Goal: Task Accomplishment & Management: Manage account settings

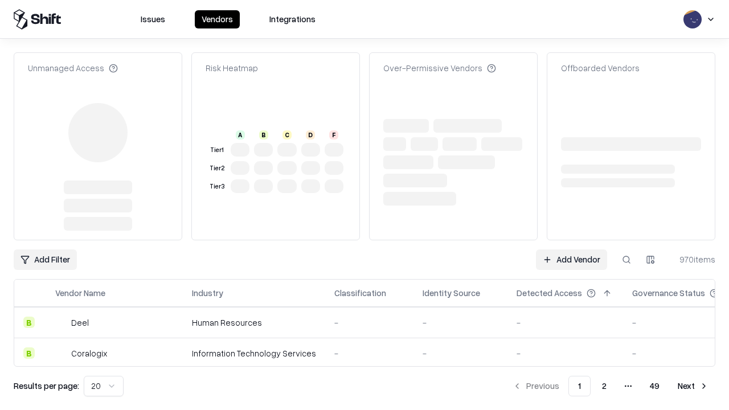
click at [571, 249] on link "Add Vendor" at bounding box center [571, 259] width 71 height 20
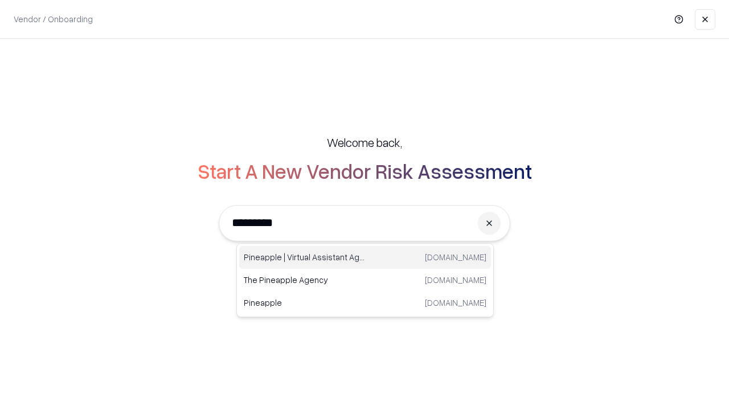
click at [365, 257] on div "Pineapple | Virtual Assistant Agency [DOMAIN_NAME]" at bounding box center [365, 257] width 252 height 23
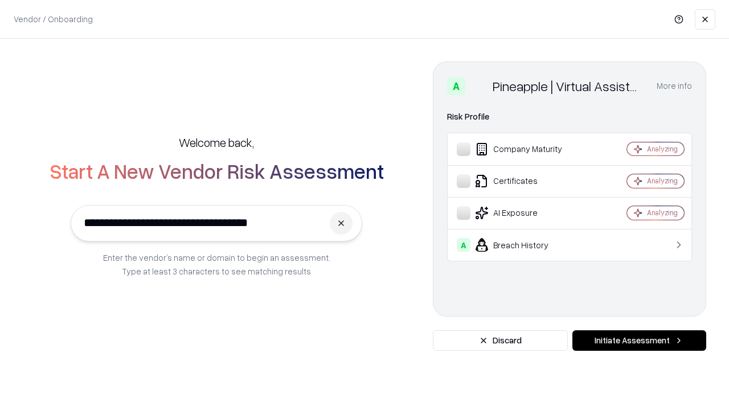
type input "**********"
click at [639, 340] on button "Initiate Assessment" at bounding box center [639, 340] width 134 height 20
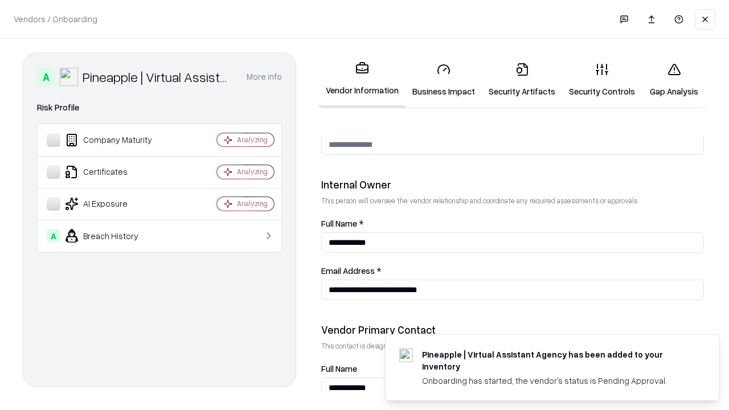
scroll to position [590, 0]
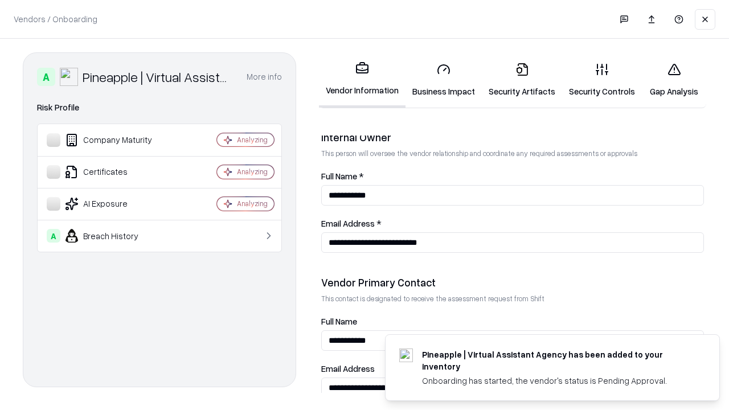
click at [443, 80] on link "Business Impact" at bounding box center [443, 80] width 76 height 53
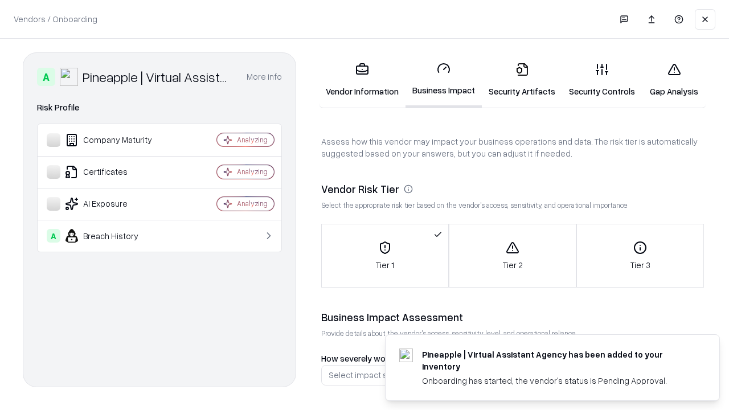
click at [521, 80] on link "Security Artifacts" at bounding box center [522, 80] width 80 height 53
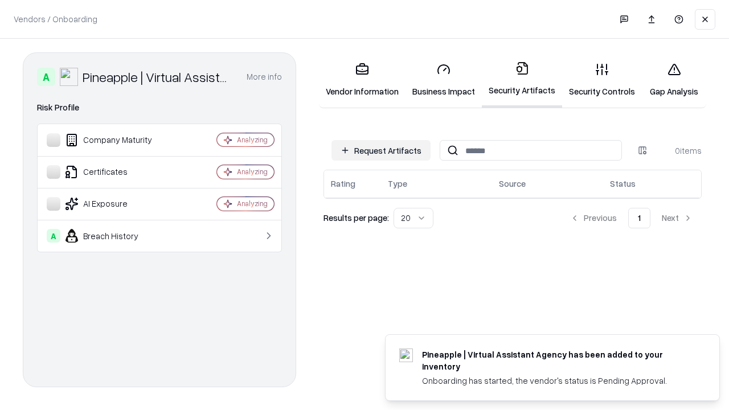
click at [381, 150] on button "Request Artifacts" at bounding box center [380, 150] width 99 height 20
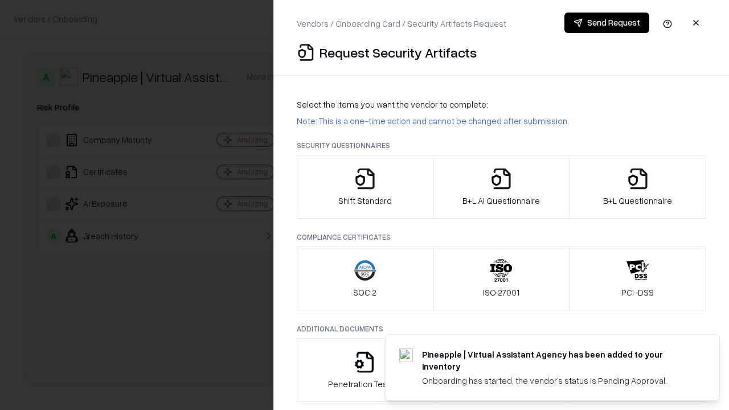
click at [364, 187] on icon "button" at bounding box center [364, 178] width 23 height 23
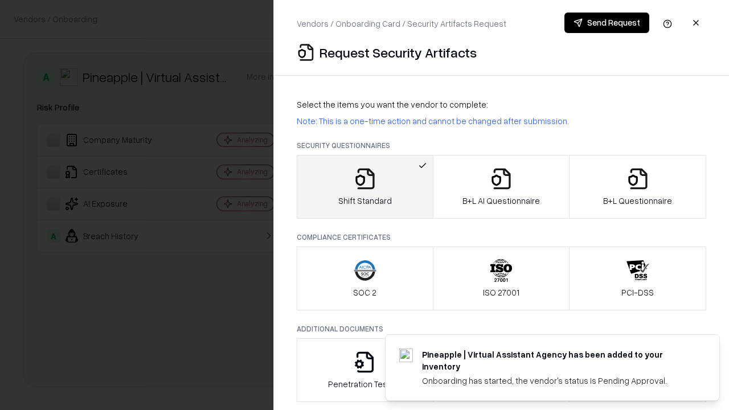
click at [606, 23] on button "Send Request" at bounding box center [606, 23] width 85 height 20
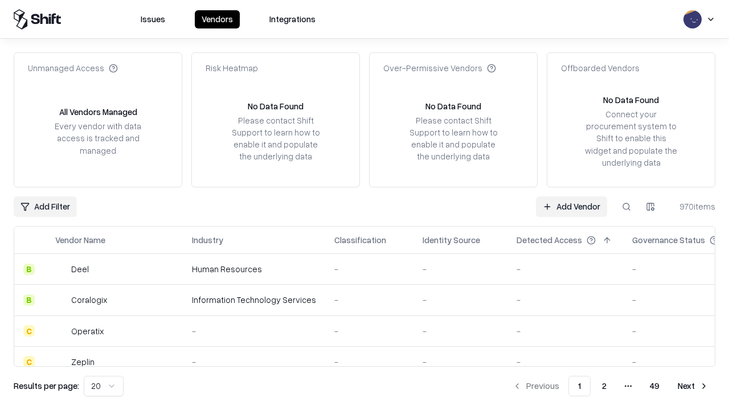
click at [626, 206] on button at bounding box center [626, 206] width 20 height 20
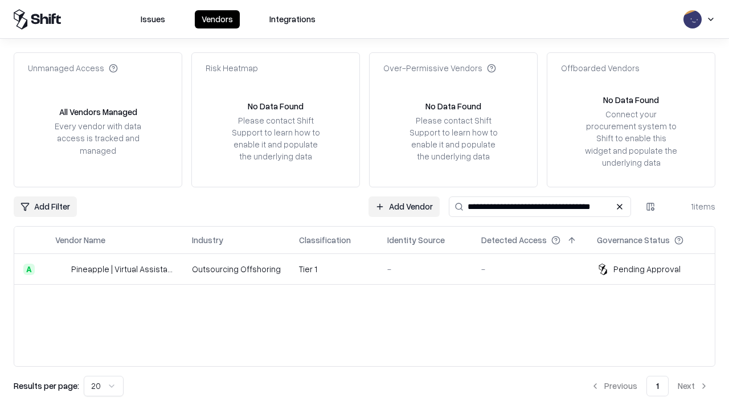
type input "**********"
click at [371, 269] on td "Tier 1" at bounding box center [334, 269] width 88 height 31
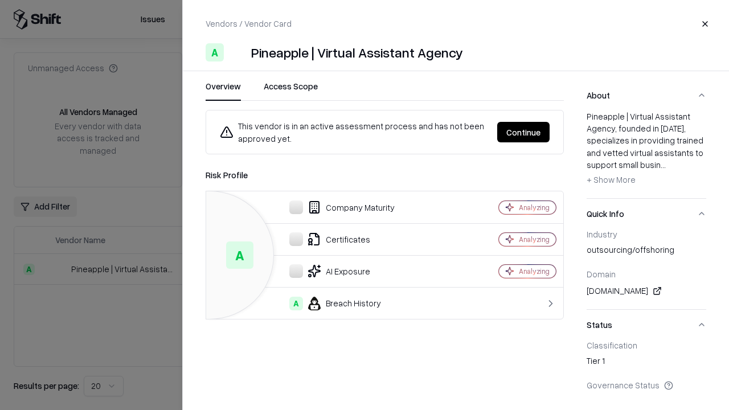
click at [523, 132] on button "Continue" at bounding box center [523, 132] width 52 height 20
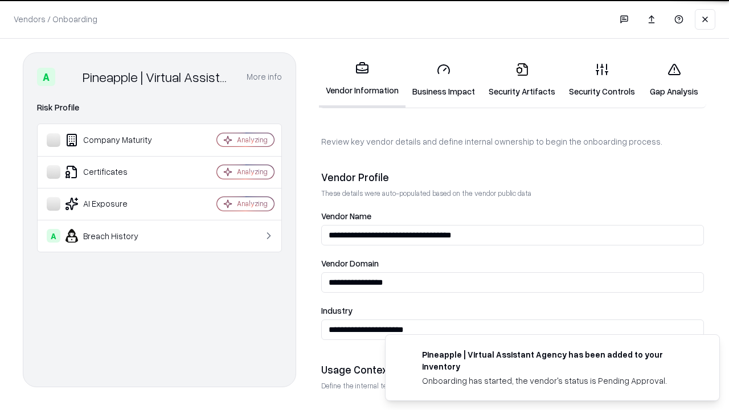
click at [521, 80] on link "Security Artifacts" at bounding box center [522, 80] width 80 height 53
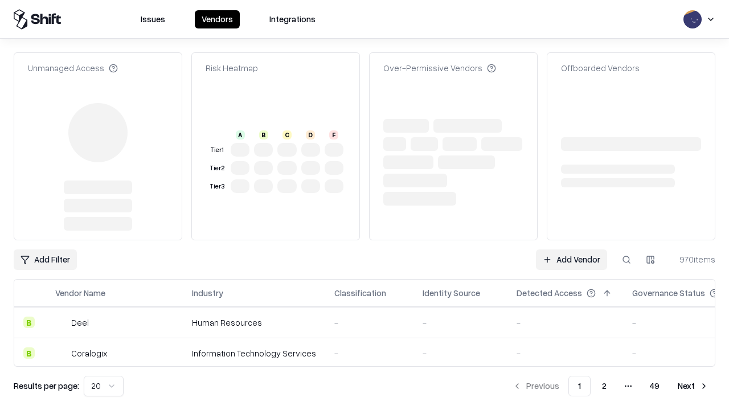
click at [571, 249] on link "Add Vendor" at bounding box center [571, 259] width 71 height 20
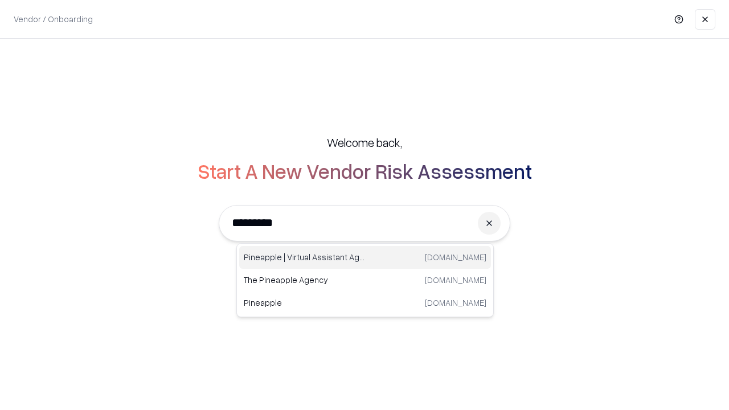
click at [365, 257] on div "Pineapple | Virtual Assistant Agency [DOMAIN_NAME]" at bounding box center [365, 257] width 252 height 23
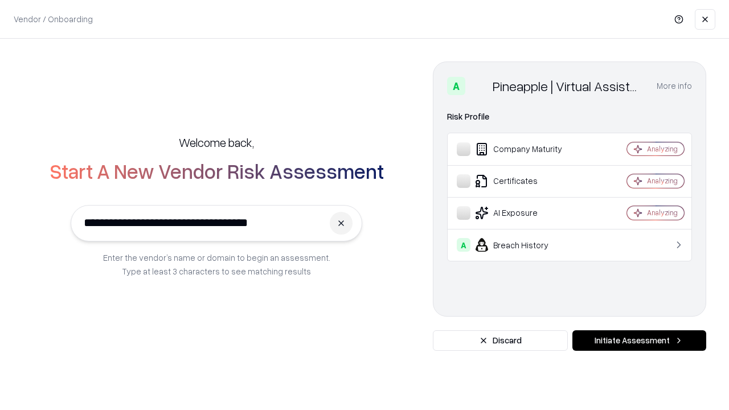
type input "**********"
click at [639, 340] on button "Initiate Assessment" at bounding box center [639, 340] width 134 height 20
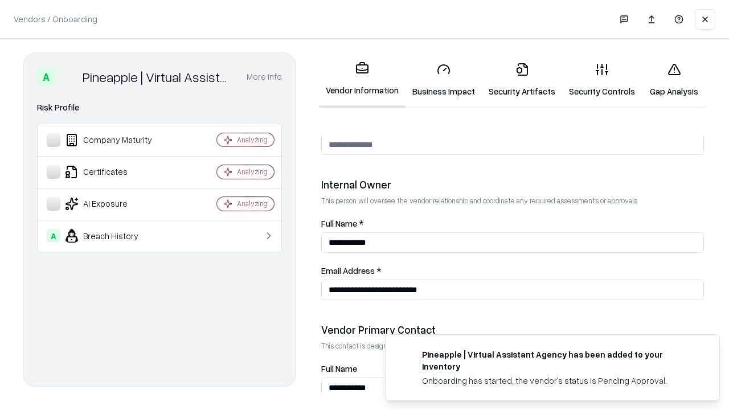
scroll to position [590, 0]
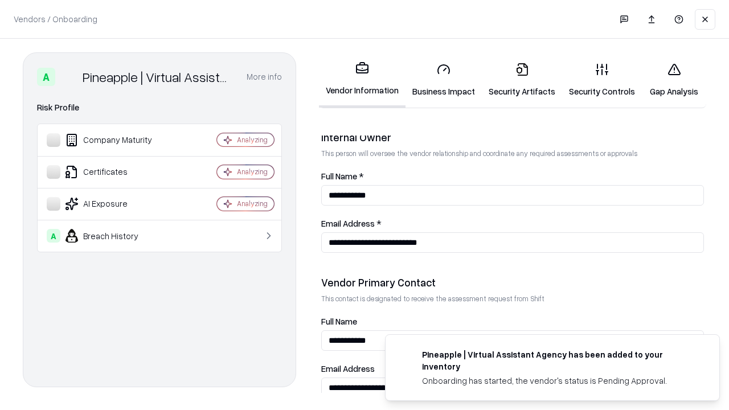
click at [673, 80] on link "Gap Analysis" at bounding box center [674, 80] width 64 height 53
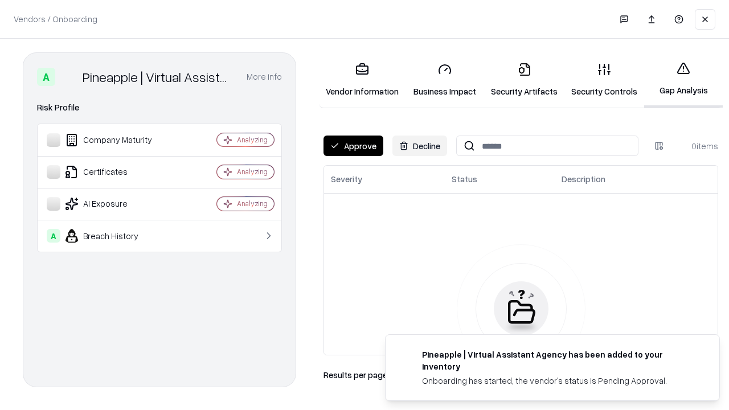
click at [353, 146] on button "Approve" at bounding box center [353, 145] width 60 height 20
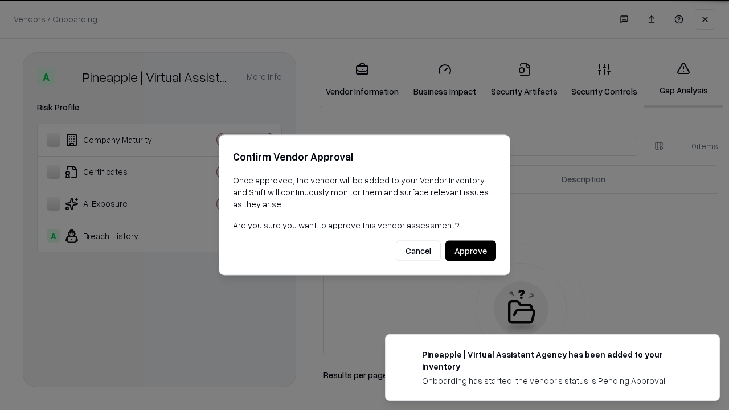
click at [470, 250] on button "Approve" at bounding box center [470, 251] width 51 height 20
